Goal: Find specific page/section: Find specific page/section

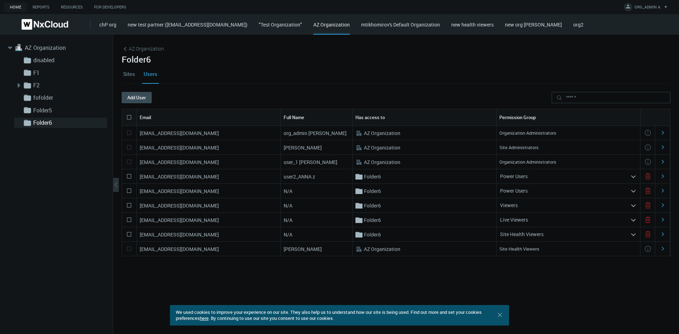
click at [357, 18] on div "chP org new test partner ([PERSON_NAME][EMAIL_ADDRESS][PERSON_NAME][DOMAIN_NAME…" at bounding box center [389, 24] width 580 height 21
click at [245, 24] on link "new test partner ([EMAIL_ADDRESS][DOMAIN_NAME])" at bounding box center [188, 24] width 120 height 7
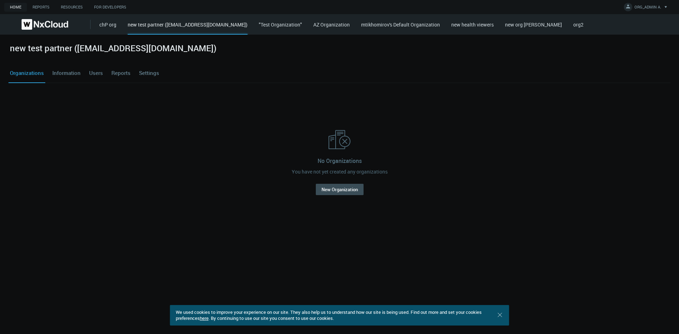
click at [104, 21] on div "chP org" at bounding box center [107, 24] width 17 height 6
click at [112, 23] on link "chP org" at bounding box center [107, 24] width 17 height 7
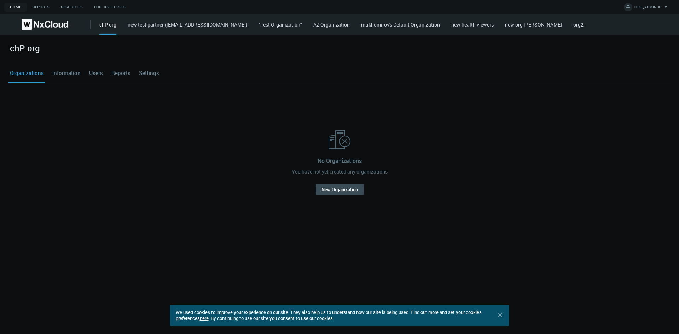
click at [302, 26] on link ""Test Organization"" at bounding box center [280, 24] width 43 height 7
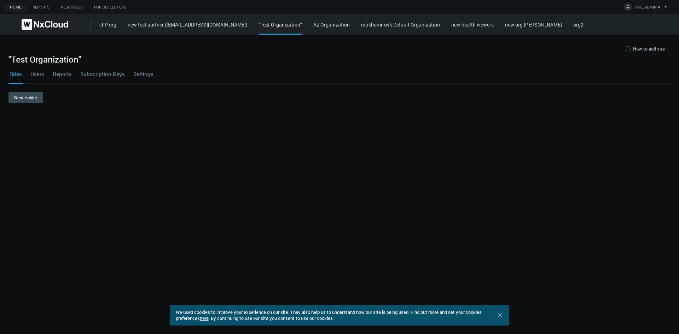
click at [350, 26] on link "AZ Organization" at bounding box center [331, 24] width 36 height 7
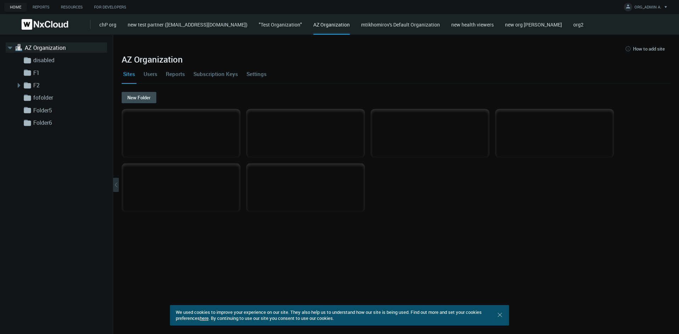
drag, startPoint x: 416, startPoint y: 23, endPoint x: 473, endPoint y: 25, distance: 56.6
click at [417, 23] on link "mtikhomirov's Default Organization" at bounding box center [400, 24] width 79 height 7
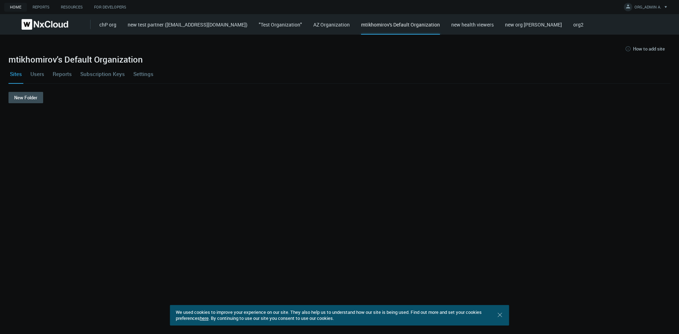
click at [449, 26] on link "new health viewers" at bounding box center [472, 24] width 42 height 7
click at [449, 26] on link "new org [PERSON_NAME]" at bounding box center [533, 24] width 57 height 7
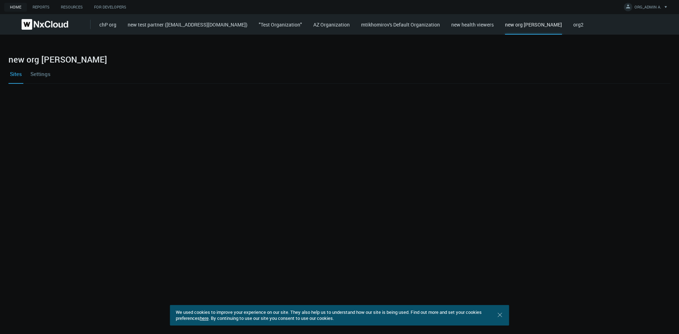
click at [449, 25] on link "org2" at bounding box center [578, 24] width 10 height 7
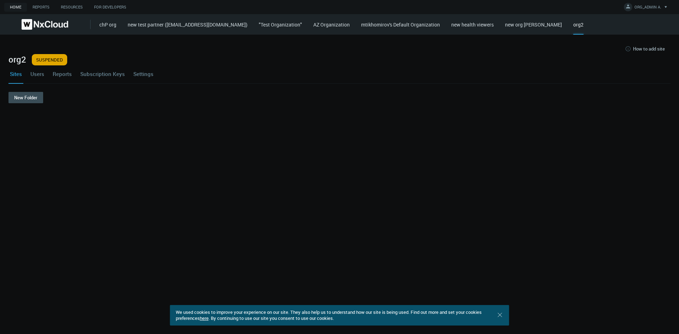
drag, startPoint x: 165, startPoint y: 2, endPoint x: 416, endPoint y: 116, distance: 275.7
click at [416, 116] on nx-org-cards-container "New Folder" at bounding box center [339, 209] width 662 height 234
click at [449, 5] on span "ORG_ADMIN A." at bounding box center [647, 8] width 27 height 8
